Goal: Check status: Check status

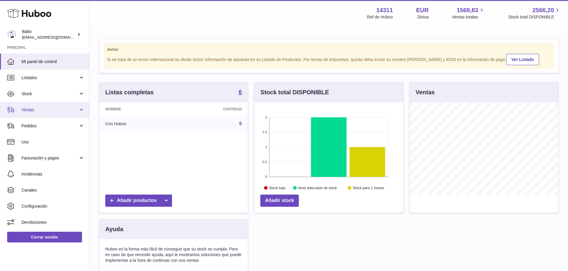
scroll to position [93, 149]
click at [38, 112] on span "Ventas" at bounding box center [49, 110] width 57 height 6
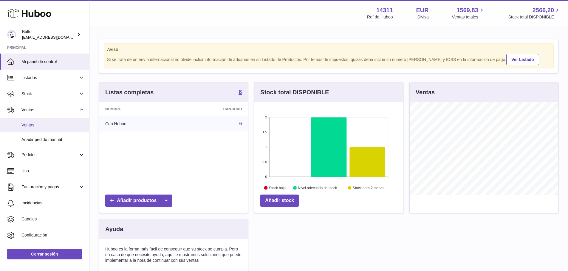
click at [39, 126] on span "Ventas" at bounding box center [52, 125] width 63 height 6
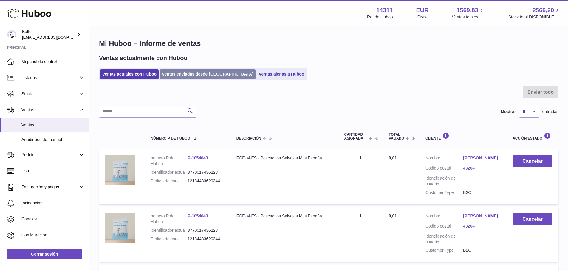
click at [185, 74] on link "Ventas enviadas desde [GEOGRAPHIC_DATA]" at bounding box center [208, 74] width 96 height 10
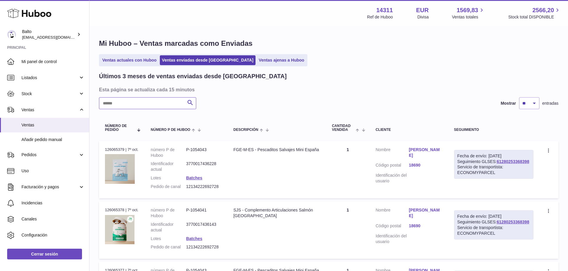
click at [168, 100] on input "text" at bounding box center [147, 103] width 97 height 12
paste input "**********"
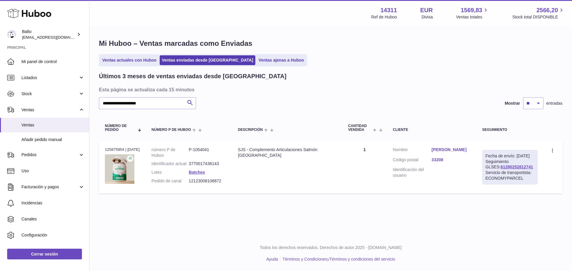
click at [438, 152] on link "[PERSON_NAME]" at bounding box center [451, 150] width 39 height 6
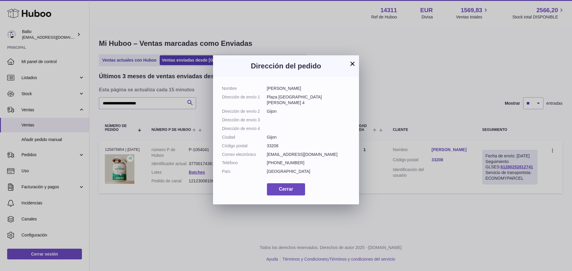
click at [351, 63] on button "×" at bounding box center [352, 63] width 7 height 7
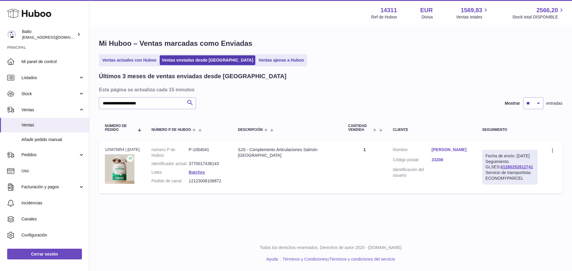
drag, startPoint x: 522, startPoint y: 172, endPoint x: 486, endPoint y: 171, distance: 36.4
click at [486, 171] on div "Fecha de envío: [DATE] Seguimiento GLSES: 61280252812741 Servicio de transporti…" at bounding box center [509, 167] width 55 height 35
copy link "61280252812741"
drag, startPoint x: 220, startPoint y: 186, endPoint x: 189, endPoint y: 187, distance: 31.3
click at [189, 187] on dl "número P de Huboo P-1054041 Identificador actual 3770017436143 Lotes Batches Pe…" at bounding box center [189, 167] width 74 height 40
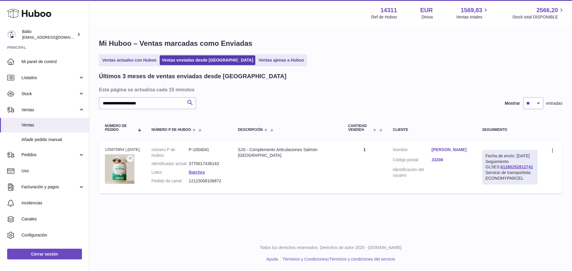
copy dl "12123008106872"
click at [443, 149] on link "[PERSON_NAME]" at bounding box center [451, 150] width 39 height 6
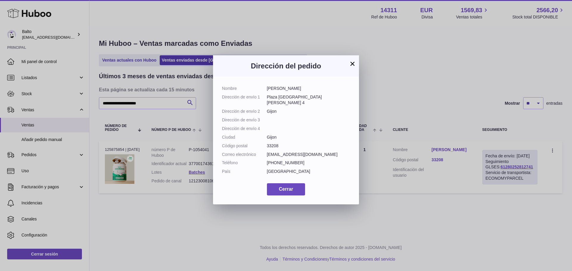
drag, startPoint x: 311, startPoint y: 88, endPoint x: 264, endPoint y: 90, distance: 47.1
click at [264, 90] on dl "Nombre [PERSON_NAME] Dirección de envío 1 Plaza [GEOGRAPHIC_DATA][PERSON_NAME] …" at bounding box center [286, 132] width 128 height 92
copy dl "[PERSON_NAME]"
click at [281, 192] on span "Cerrar" at bounding box center [286, 189] width 14 height 5
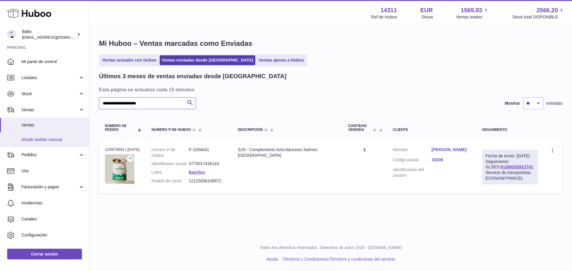
drag, startPoint x: 0, startPoint y: 127, endPoint x: 16, endPoint y: 134, distance: 17.6
click at [0, 127] on div "Huboo Balto [EMAIL_ADDRESS][DOMAIN_NAME] Principal Mi panel de control Listados…" at bounding box center [286, 135] width 572 height 271
paste input "text"
drag, startPoint x: 523, startPoint y: 171, endPoint x: 483, endPoint y: 175, distance: 40.1
click at [483, 175] on div "Fecha de envío: [DATE] Seguimiento GLSES: 61280253105353 Servicio de transporti…" at bounding box center [509, 167] width 55 height 35
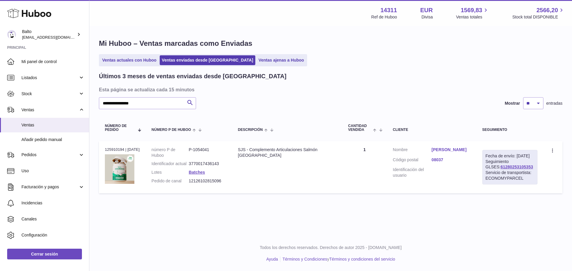
copy link "61280253105353"
drag, startPoint x: 220, startPoint y: 186, endPoint x: 188, endPoint y: 189, distance: 31.8
click at [189, 184] on dd "12126102815096" at bounding box center [207, 181] width 37 height 6
copy dd "12126102815096"
click at [436, 149] on link "[PERSON_NAME]" at bounding box center [451, 150] width 39 height 6
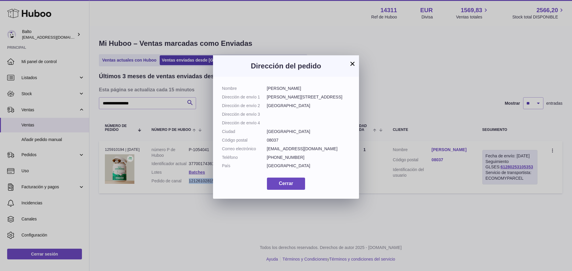
drag, startPoint x: 309, startPoint y: 90, endPoint x: 267, endPoint y: 92, distance: 42.7
click at [267, 92] on dl "Nombre [PERSON_NAME] Dirección de envío 1 [PERSON_NAME][STREET_ADDRESS] Direcci…" at bounding box center [286, 129] width 128 height 86
copy dl "[PERSON_NAME]"
click at [352, 61] on button "×" at bounding box center [352, 63] width 7 height 7
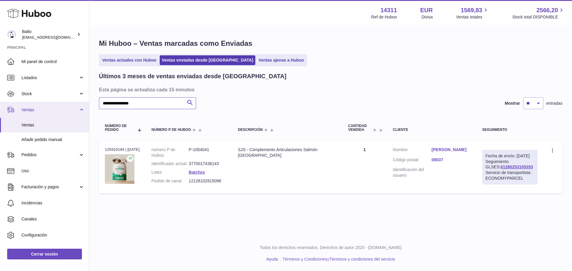
drag, startPoint x: 90, startPoint y: 105, endPoint x: 73, endPoint y: 105, distance: 16.7
click at [73, 105] on div "Huboo Balto [EMAIL_ADDRESS][DOMAIN_NAME] Principal Mi panel de control Listados…" at bounding box center [286, 135] width 572 height 271
paste input "text"
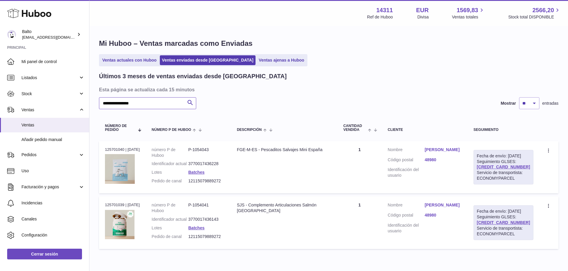
type input "**********"
drag, startPoint x: 523, startPoint y: 172, endPoint x: 488, endPoint y: 174, distance: 34.6
click at [488, 174] on div "Fecha de envío: [DATE] Seguimiento GLSES: [CREDIT_CARD_NUMBER] Servicio de tran…" at bounding box center [503, 167] width 60 height 35
copy link "[CREDIT_CARD_NUMBER]"
drag, startPoint x: 223, startPoint y: 187, endPoint x: 192, endPoint y: 185, distance: 30.7
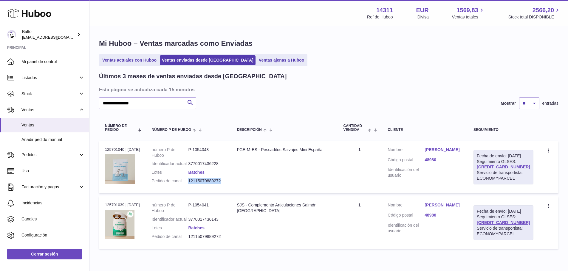
click at [192, 184] on dd "12115079889272" at bounding box center [206, 181] width 37 height 6
copy dd "12115079889272"
click at [451, 150] on link "[PERSON_NAME]" at bounding box center [442, 150] width 37 height 6
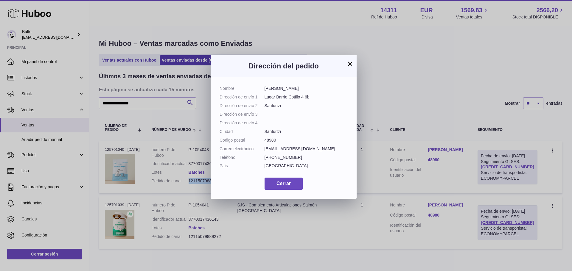
drag, startPoint x: 305, startPoint y: 88, endPoint x: 263, endPoint y: 90, distance: 41.5
click at [263, 90] on dl "Nombre [PERSON_NAME] Dirección de envío 1 Lugar Barrio [PERSON_NAME] 4 6b Direc…" at bounding box center [284, 129] width 128 height 86
copy dl "[PERSON_NAME]"
